Goal: Information Seeking & Learning: Understand process/instructions

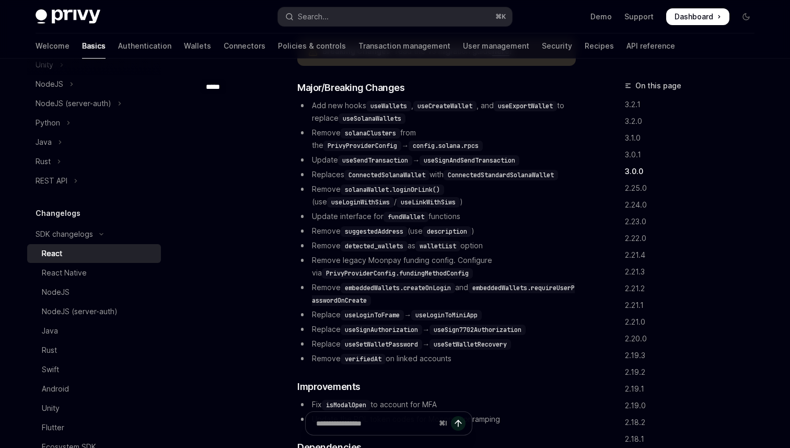
scroll to position [914, 0]
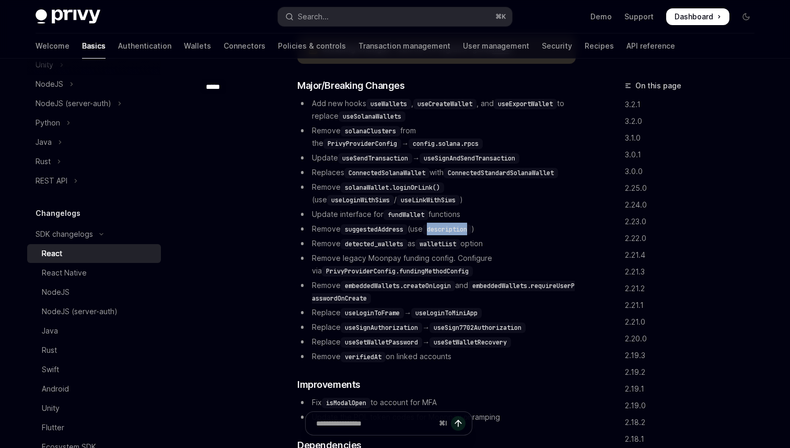
drag, startPoint x: 435, startPoint y: 230, endPoint x: 475, endPoint y: 230, distance: 40.3
click at [472, 230] on code "description" at bounding box center [447, 229] width 49 height 10
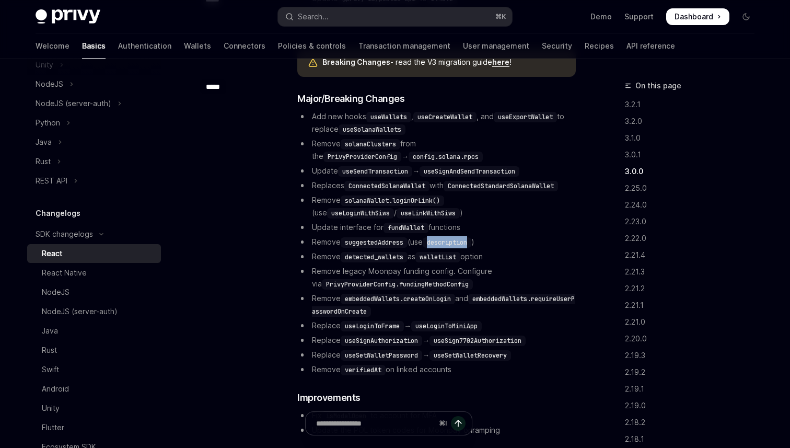
scroll to position [887, 0]
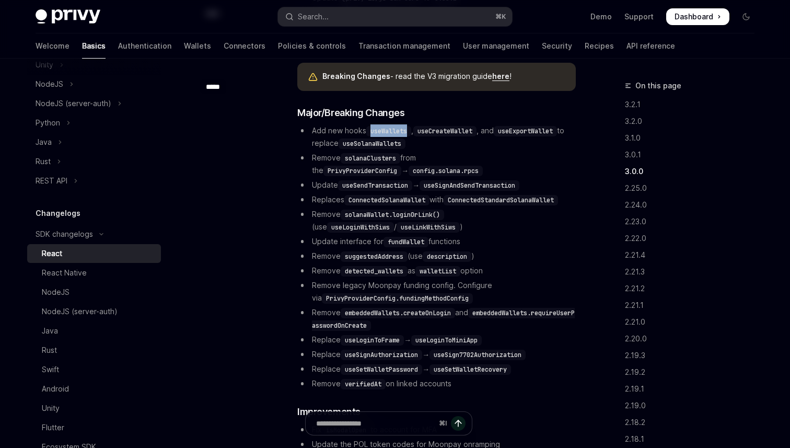
drag, startPoint x: 372, startPoint y: 131, endPoint x: 412, endPoint y: 131, distance: 40.3
click at [411, 131] on code "useWallets" at bounding box center [388, 131] width 45 height 10
copy code "useWallets"
drag, startPoint x: 455, startPoint y: 201, endPoint x: 574, endPoint y: 202, distance: 118.2
click at [574, 202] on li "Replaces ConnectedSolanaWallet with ConnectedStandardSolanaWallet" at bounding box center [436, 199] width 279 height 13
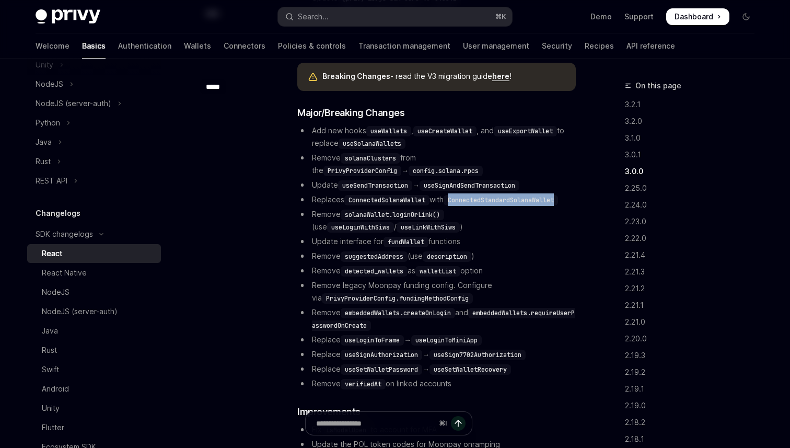
copy code "ConnectedStandardSolanaWallet"
click at [531, 256] on li "Remove suggestedAddress (use description )" at bounding box center [436, 256] width 279 height 13
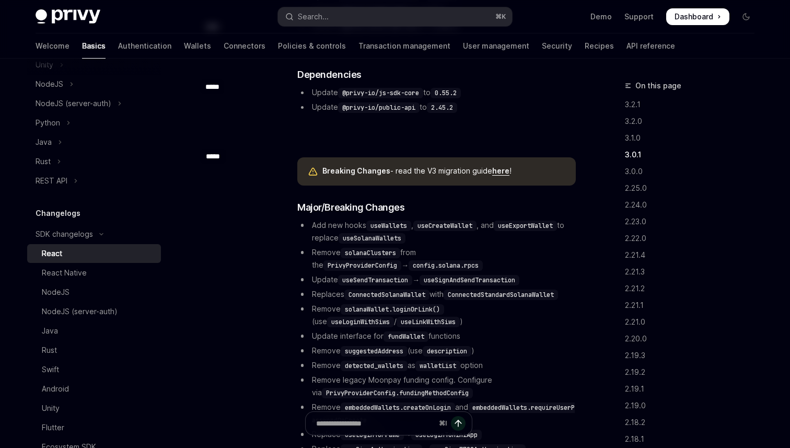
scroll to position [781, 0]
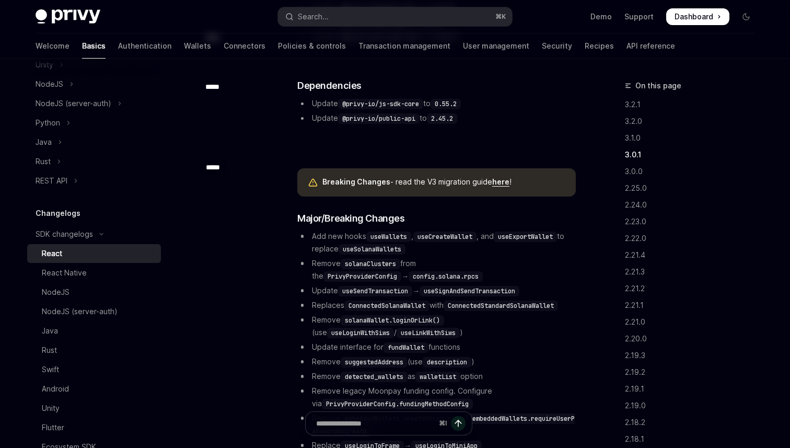
click at [507, 184] on link "here" at bounding box center [500, 181] width 17 height 9
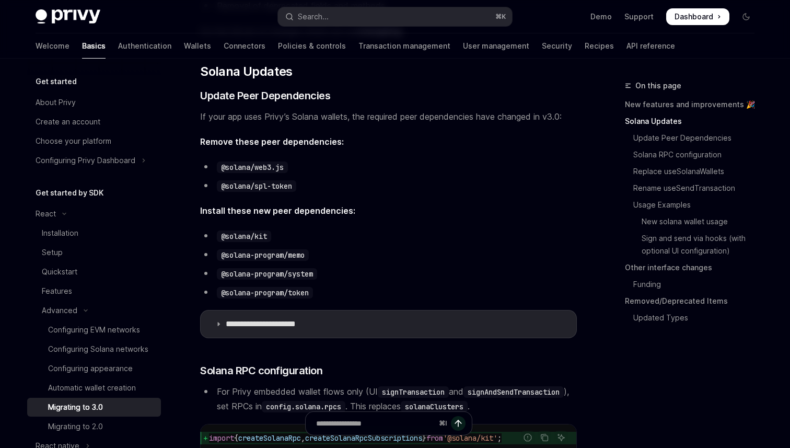
scroll to position [303, 0]
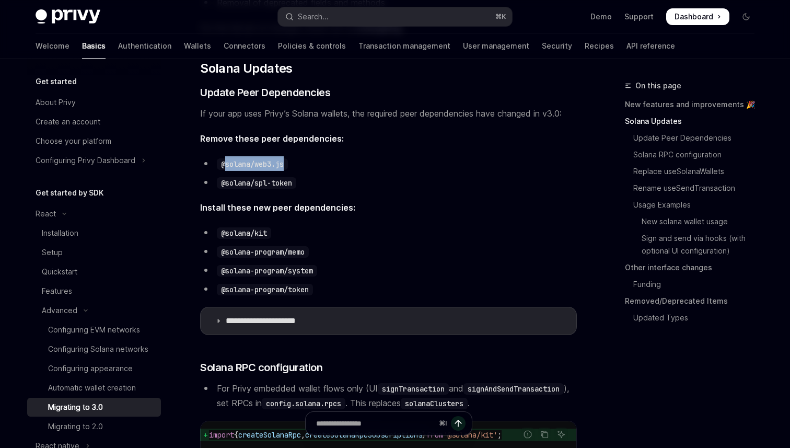
drag, startPoint x: 225, startPoint y: 165, endPoint x: 285, endPoint y: 165, distance: 59.6
click at [285, 165] on code "@solana/web3.js" at bounding box center [252, 164] width 71 height 12
copy code "solana/web3.js"
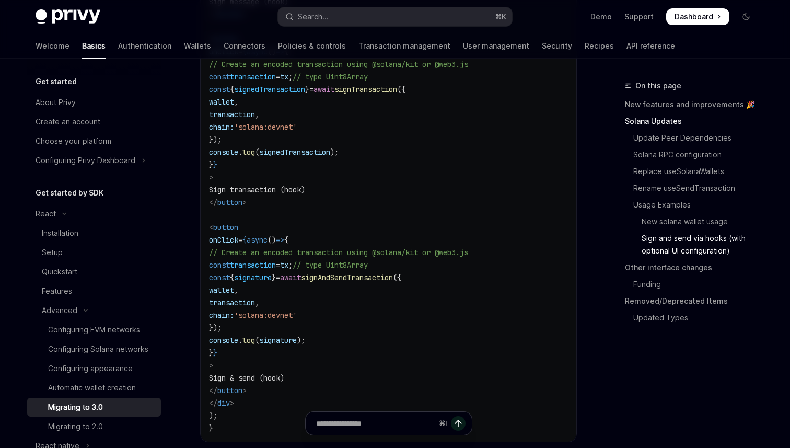
scroll to position [2698, 0]
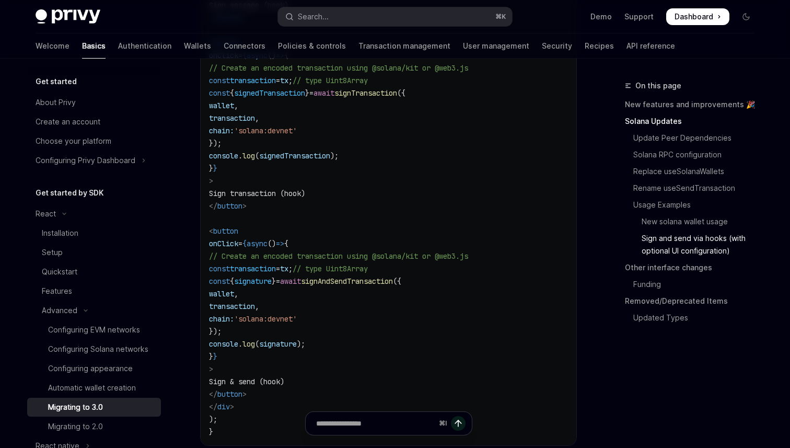
click at [276, 273] on span "transaction" at bounding box center [253, 268] width 46 height 9
click at [289, 273] on span "tx" at bounding box center [284, 268] width 8 height 9
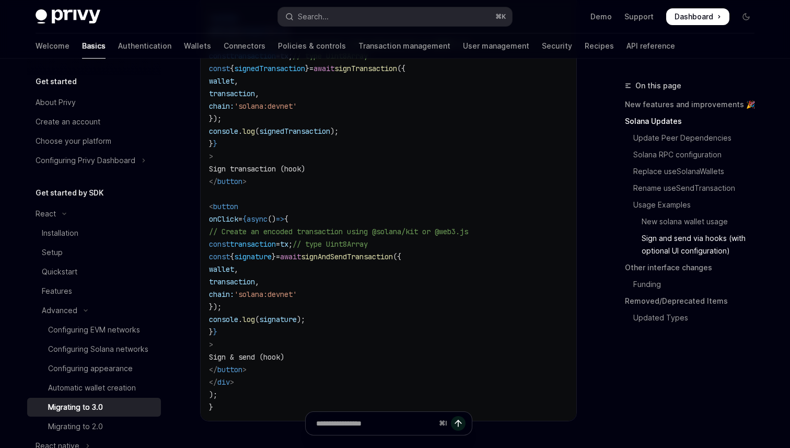
scroll to position [2726, 0]
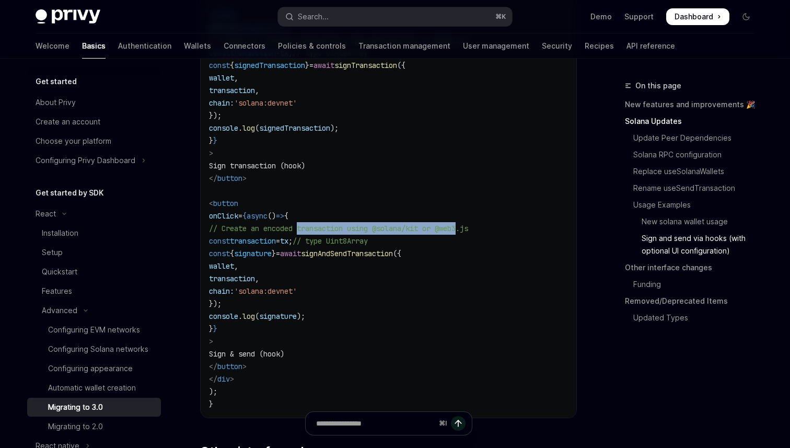
drag, startPoint x: 300, startPoint y: 261, endPoint x: 468, endPoint y: 265, distance: 167.8
click at [468, 265] on code "import { useWallets , useSignMessage , useSignTransaction , useSignAndSendTrans…" at bounding box center [388, 8] width 359 height 803
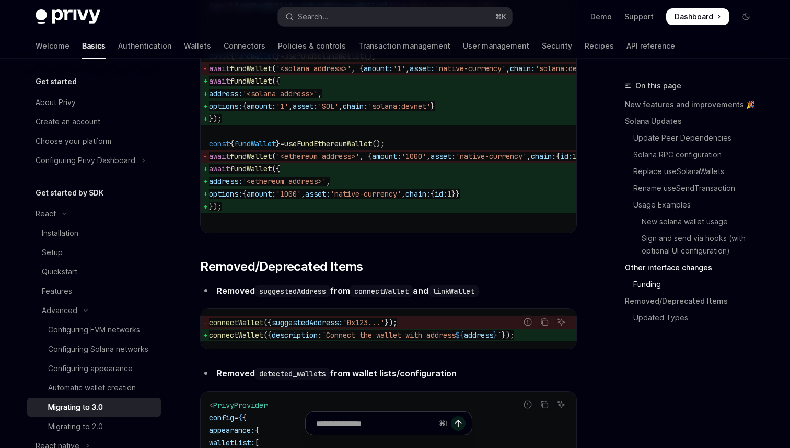
scroll to position [3266, 0]
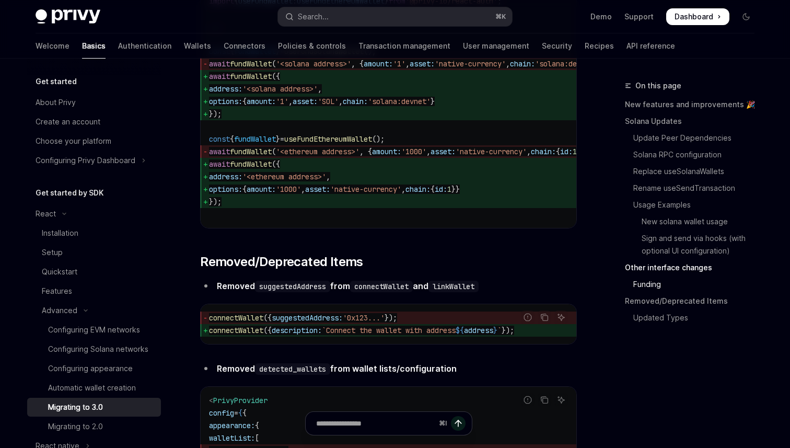
click at [403, 221] on code "import { useFundWallet : useFundSolanaWallet } from '@privy-io/react-auth/solan…" at bounding box center [422, 101] width 427 height 238
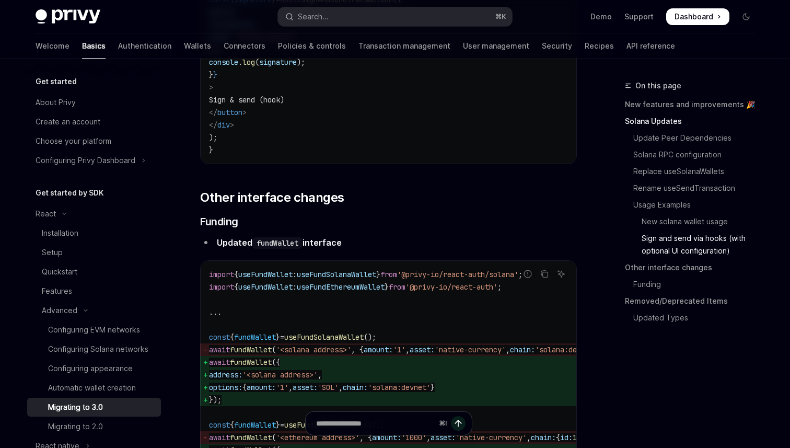
scroll to position [2940, 0]
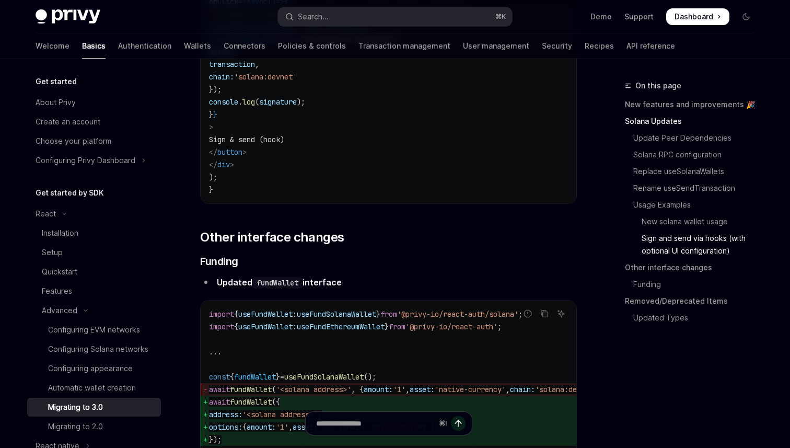
click at [686, 176] on link "Replace useSolanaWallets" at bounding box center [694, 171] width 138 height 17
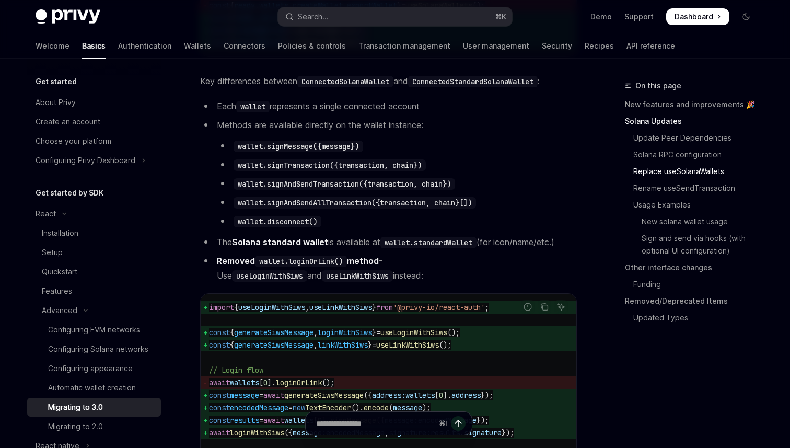
scroll to position [1125, 0]
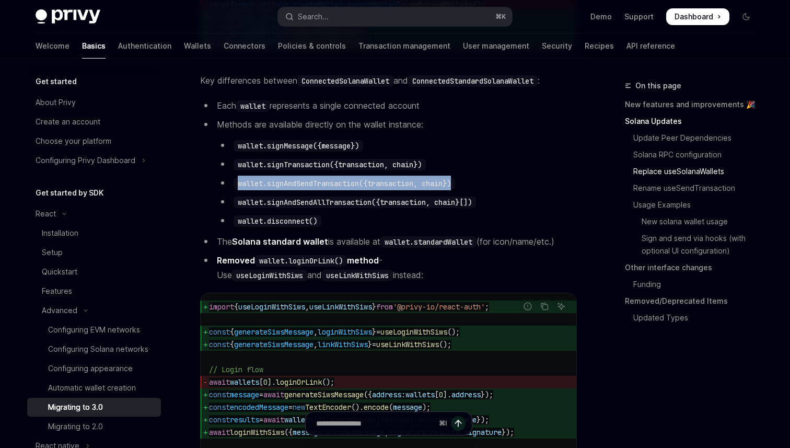
drag, startPoint x: 484, startPoint y: 206, endPoint x: 235, endPoint y: 206, distance: 248.9
click at [235, 190] on li "wallet.signAndSendTransaction({transaction, chain})" at bounding box center [397, 183] width 360 height 15
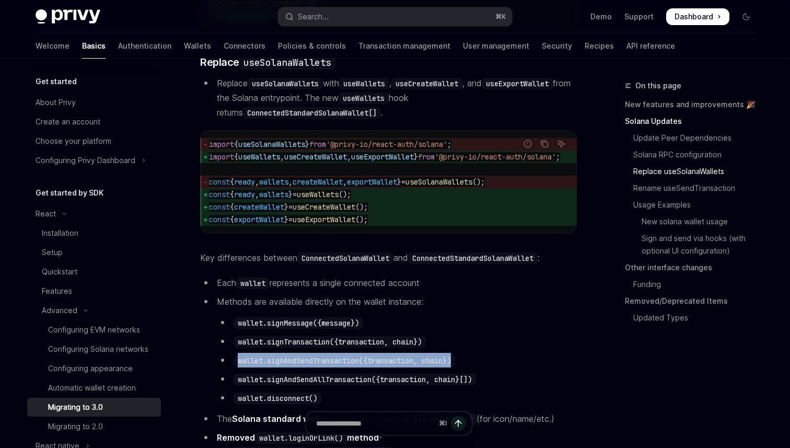
scroll to position [923, 0]
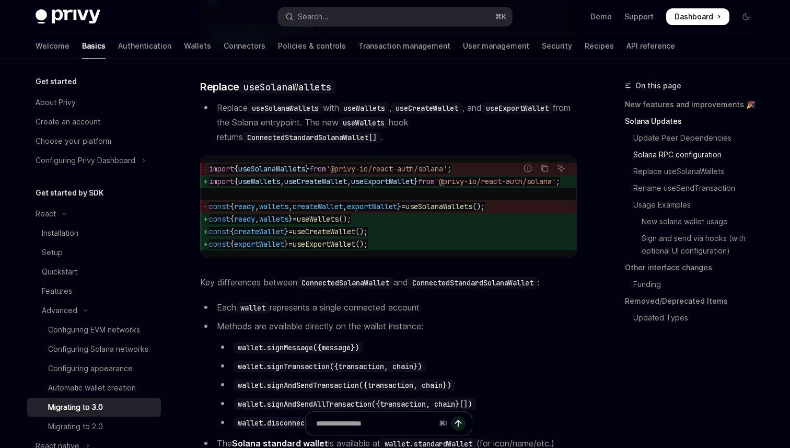
click at [492, 289] on code "ConnectedStandardSolanaWallet" at bounding box center [473, 283] width 130 height 12
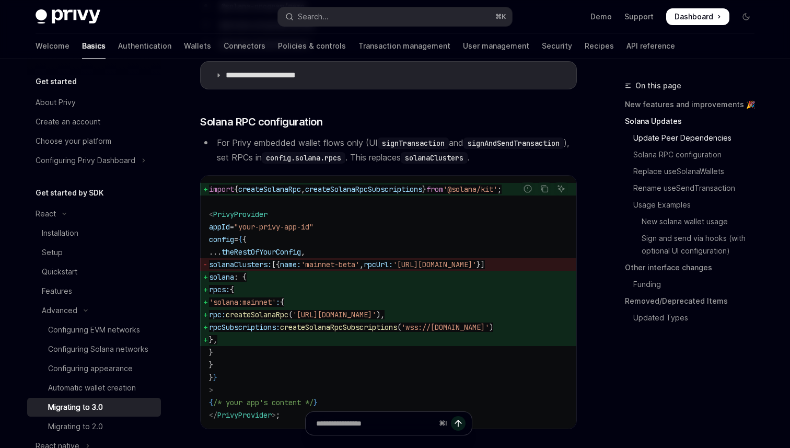
scroll to position [546, 0]
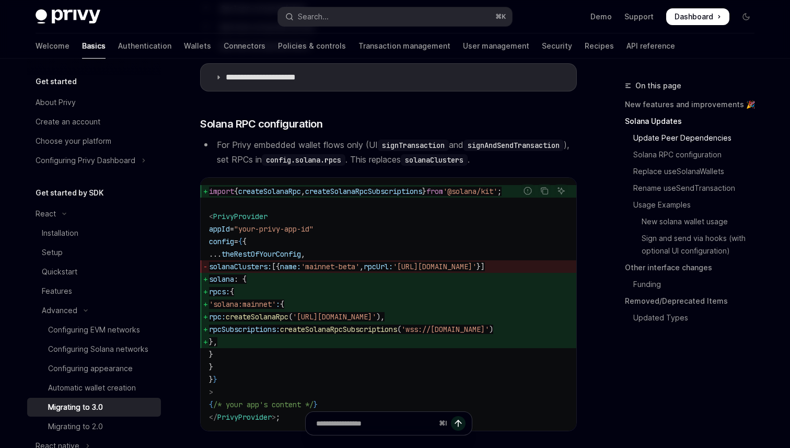
drag, startPoint x: 246, startPoint y: 370, endPoint x: 234, endPoint y: 324, distance: 47.7
click at [234, 324] on code "import { createSolanaRpc , createSolanaRpcSubscriptions } from '@solana/kit' ; …" at bounding box center [388, 304] width 359 height 238
click at [247, 334] on span "rpcSubscriptions:" at bounding box center [244, 329] width 71 height 9
click at [261, 348] on span "}," at bounding box center [388, 342] width 359 height 13
drag, startPoint x: 240, startPoint y: 369, endPoint x: 211, endPoint y: 295, distance: 79.3
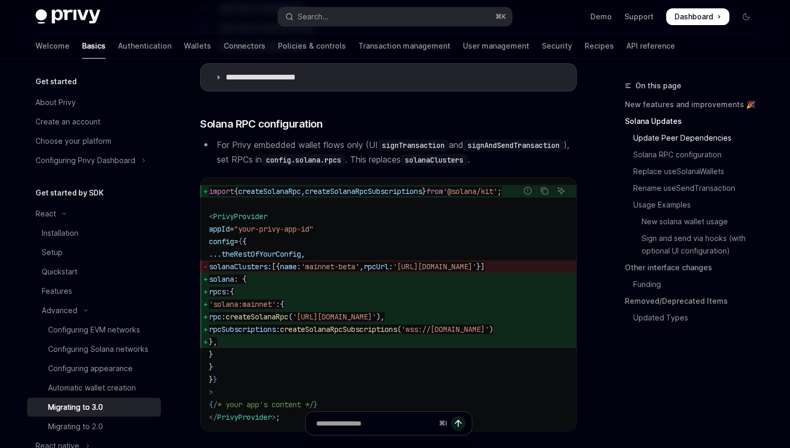
click at [211, 295] on code "import { createSolanaRpc , createSolanaRpcSubscriptions } from '@solana/kit' ; …" at bounding box center [388, 304] width 359 height 238
copy code "solana : { rpcs: { 'solana:mainnet' : { rpc: createSolanaRpc ( 'https://api.mai…"
click at [542, 195] on icon "Copy the contents from the code block" at bounding box center [545, 191] width 8 height 8
click at [238, 196] on span "{" at bounding box center [236, 191] width 4 height 9
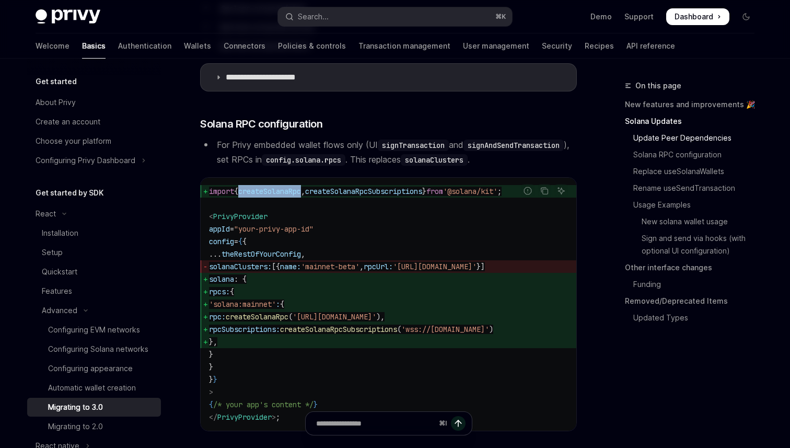
click at [238, 196] on span "{" at bounding box center [236, 191] width 4 height 9
copy code "import { createSolanaRpc , createSolanaRpcSubscriptions } from '@solana/kit' ;"
type textarea "*"
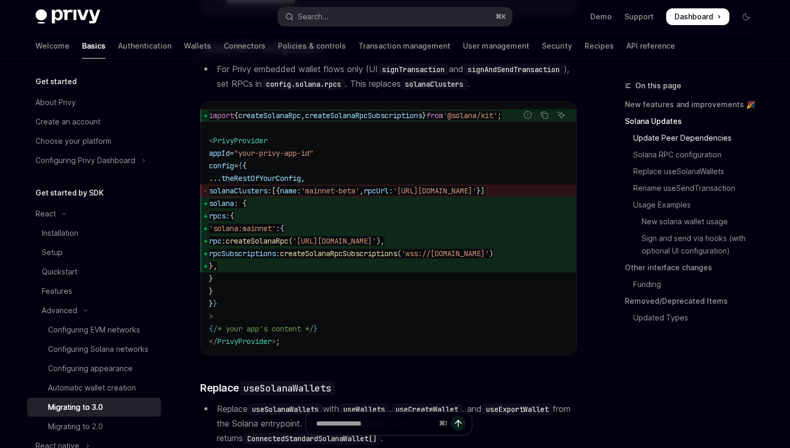
scroll to position [330, 0]
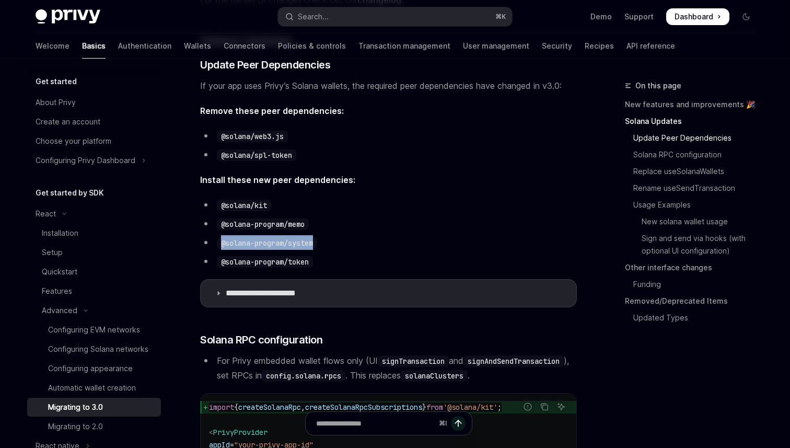
drag, startPoint x: 329, startPoint y: 244, endPoint x: 221, endPoint y: 244, distance: 108.2
click at [221, 244] on li "@solana-program/system" at bounding box center [388, 242] width 377 height 15
copy code "@solana-program/system"
drag, startPoint x: 329, startPoint y: 245, endPoint x: 288, endPoint y: 245, distance: 41.8
click at [288, 245] on li "@solana-program/system" at bounding box center [388, 242] width 377 height 15
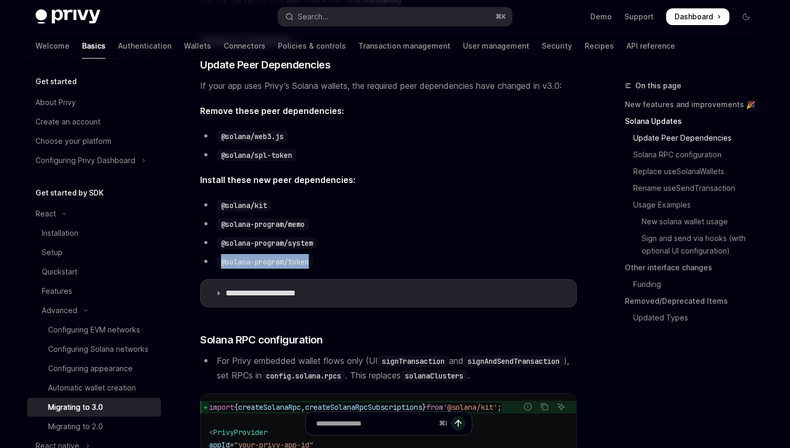
drag, startPoint x: 323, startPoint y: 266, endPoint x: 215, endPoint y: 266, distance: 108.2
click at [215, 266] on li "@solana-program/token" at bounding box center [388, 261] width 377 height 15
copy code "@solana-program/token"
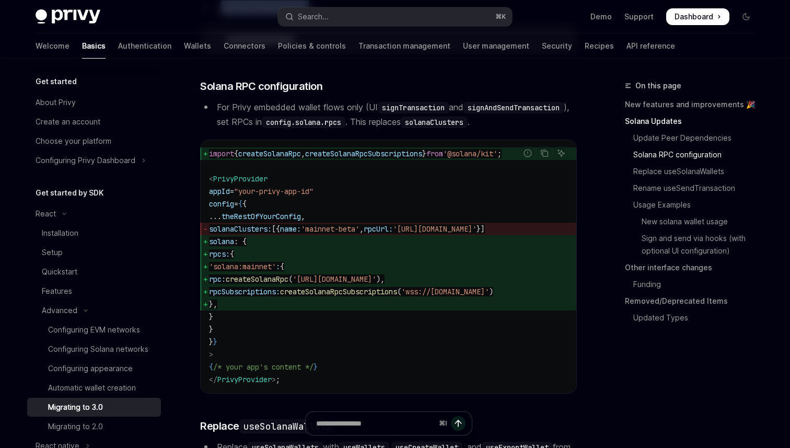
scroll to position [835, 0]
